Goal: Task Accomplishment & Management: Manage account settings

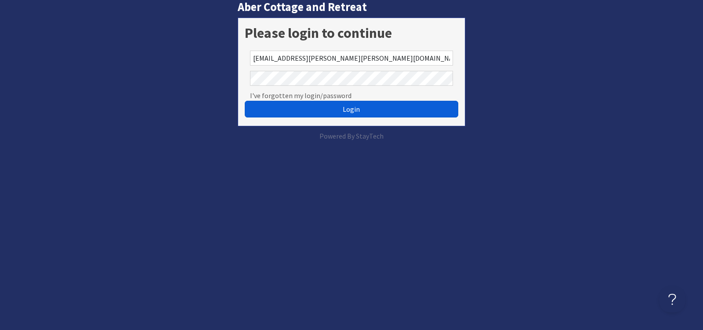
click at [361, 114] on button "Login" at bounding box center [351, 109] width 213 height 17
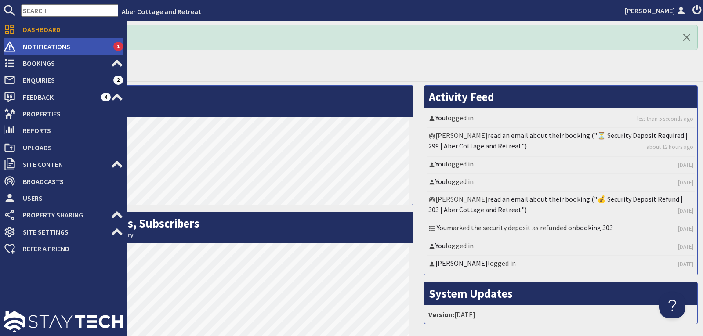
click at [38, 47] on span "Notifications" at bounding box center [65, 47] width 98 height 14
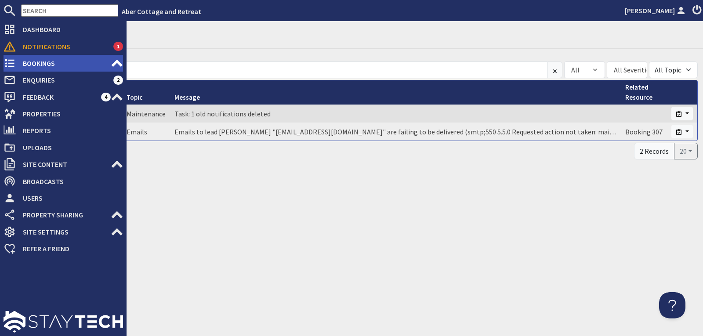
click at [31, 66] on span "Bookings" at bounding box center [63, 63] width 95 height 14
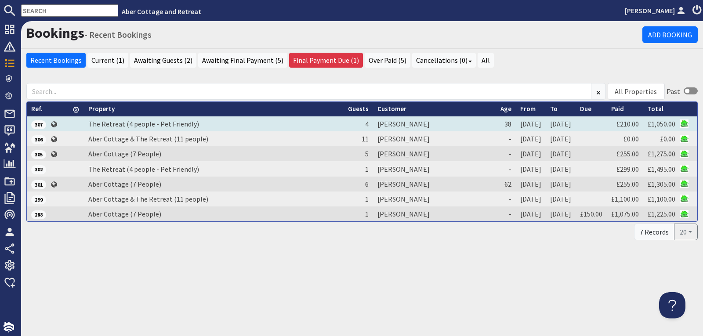
click at [38, 124] on span "307" at bounding box center [38, 124] width 15 height 9
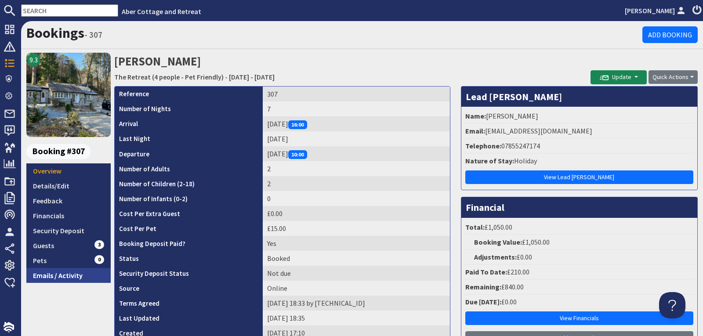
click at [51, 278] on link "Emails / Activity" at bounding box center [68, 275] width 84 height 15
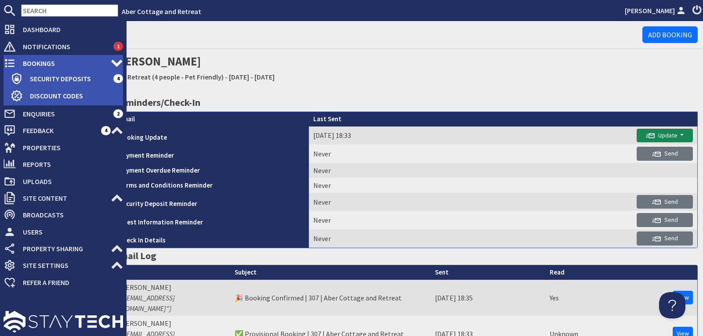
click at [34, 62] on span "Bookings" at bounding box center [63, 63] width 95 height 14
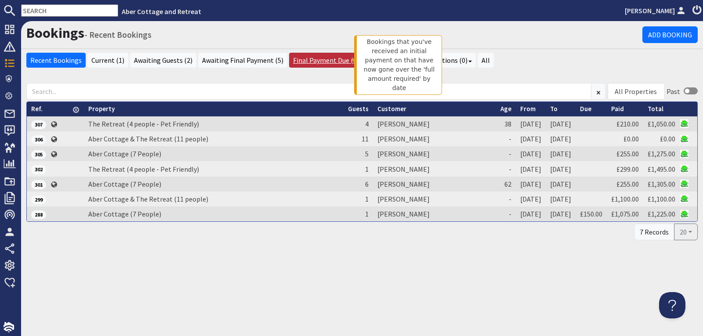
click at [301, 57] on link "Final Payment Due (1)" at bounding box center [326, 60] width 74 height 15
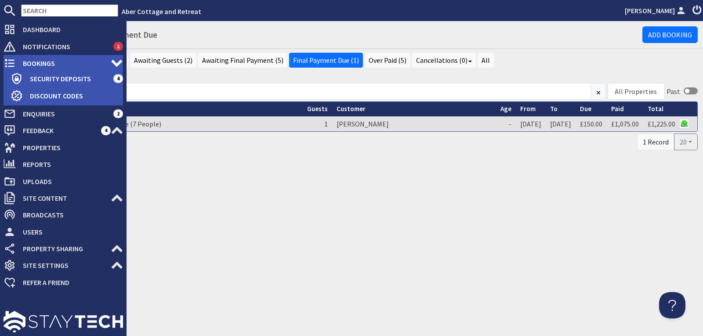
click at [41, 66] on span "Bookings" at bounding box center [63, 63] width 95 height 14
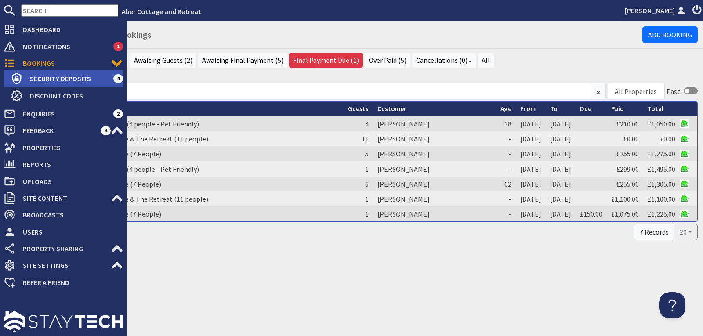
click at [62, 76] on span "Security Deposits" at bounding box center [68, 79] width 91 height 14
